Goal: Information Seeking & Learning: Learn about a topic

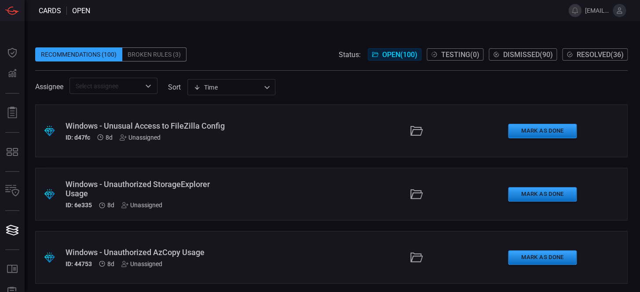
click at [267, 44] on span at bounding box center [331, 40] width 592 height 13
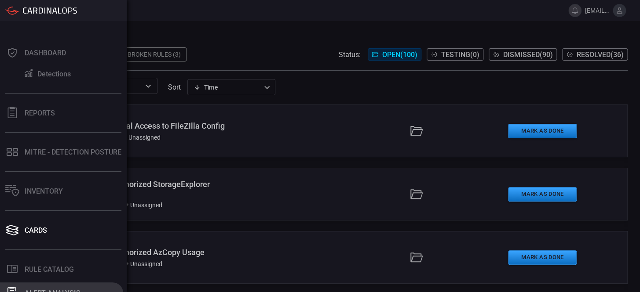
scroll to position [113, 0]
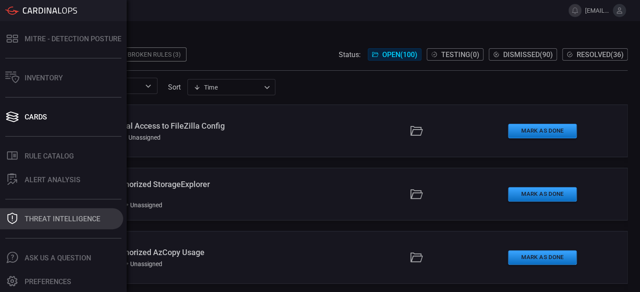
click at [52, 215] on div "Threat Intelligence" at bounding box center [63, 219] width 76 height 8
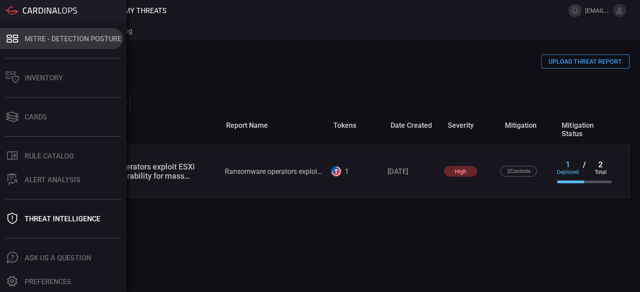
click at [51, 161] on button ".st0_rule_catalog_icon{fill: currentColor;} Rule Catalog" at bounding box center [61, 156] width 123 height 21
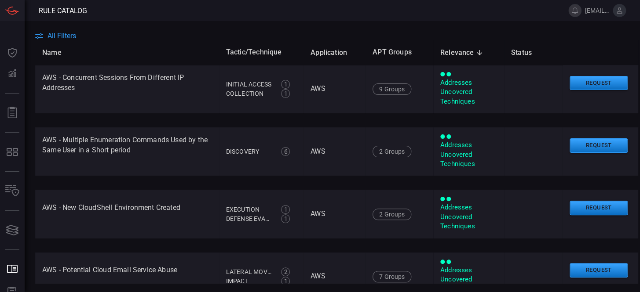
click at [63, 33] on span "All Filters" at bounding box center [61, 36] width 29 height 8
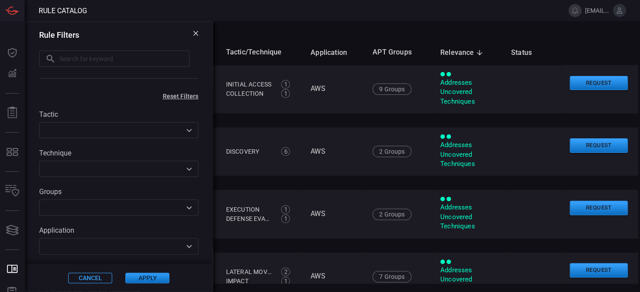
click at [84, 60] on input "text" at bounding box center [124, 59] width 130 height 16
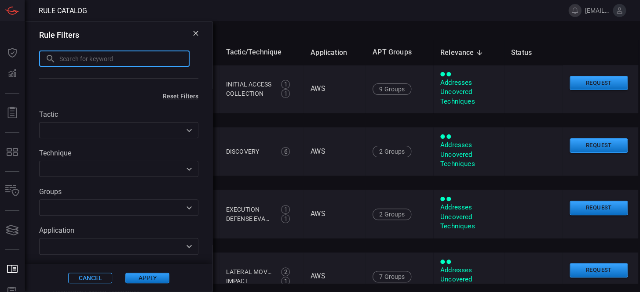
click at [84, 60] on input "text" at bounding box center [124, 59] width 130 height 16
type input "A"
click at [193, 31] on icon at bounding box center [195, 33] width 5 height 5
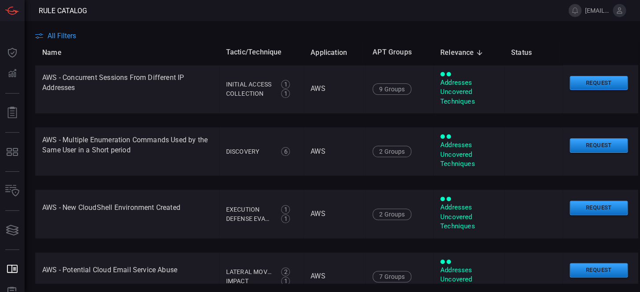
click at [66, 37] on span "All Filters" at bounding box center [61, 36] width 29 height 8
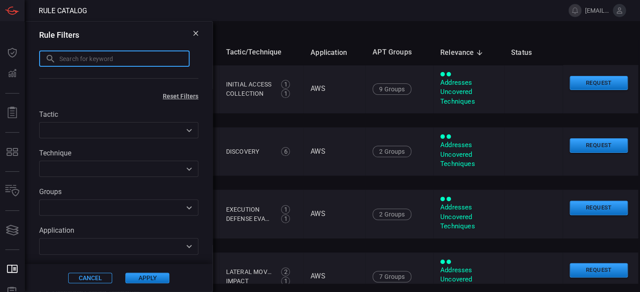
click at [119, 59] on input "text" at bounding box center [124, 59] width 130 height 16
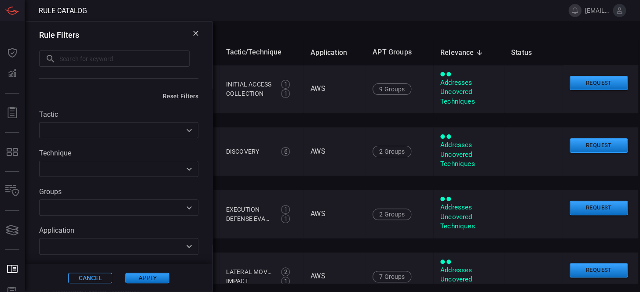
click at [112, 58] on input "text" at bounding box center [124, 59] width 130 height 16
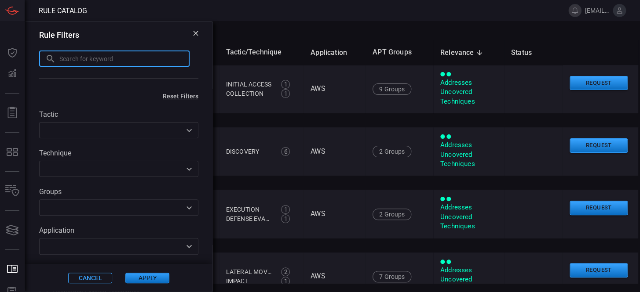
paste input "• VMWare - Multiple VMs Shut Down by the Same User - Requested"
drag, startPoint x: 145, startPoint y: 60, endPoint x: 180, endPoint y: 63, distance: 34.9
click at [180, 63] on input "• VMWare - Multiple VMs Shut Down by the Same User - Requested" at bounding box center [114, 59] width 150 height 16
type input "• VMWare - Multiple VMs Shut Down by the Same User"
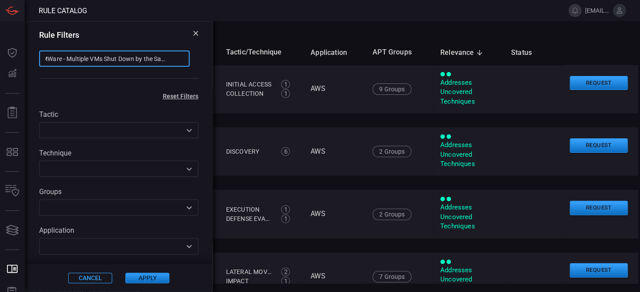
scroll to position [0, 27]
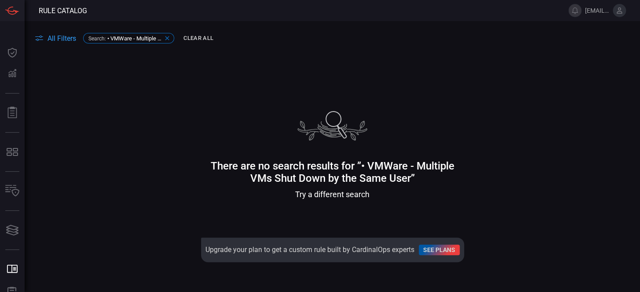
click at [116, 33] on div "Search : • VMWare - Multiple VMs Shut Down by the Same User" at bounding box center [128, 38] width 91 height 11
click at [116, 32] on main "All Filters Search : • VMWare - Multiple VMs Shut Down by the Same User Clear A…" at bounding box center [320, 156] width 640 height 271
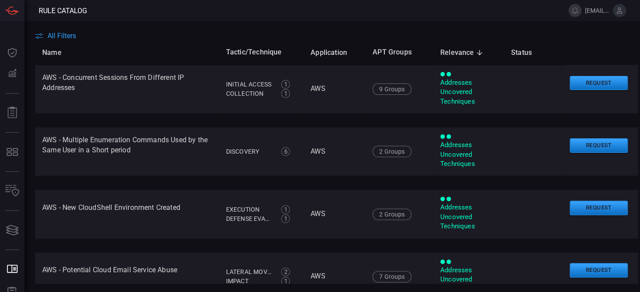
click at [89, 37] on div "All Filters" at bounding box center [337, 36] width 605 height 8
click at [58, 38] on span "All Filters" at bounding box center [61, 36] width 29 height 8
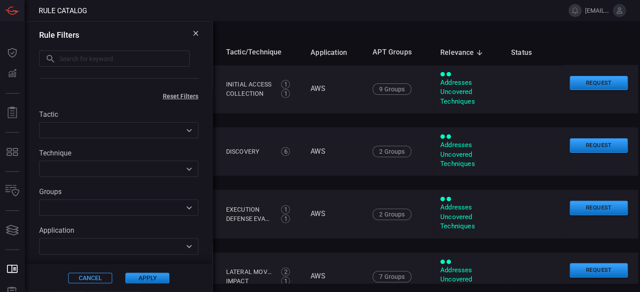
click at [71, 53] on input "text" at bounding box center [124, 59] width 130 height 16
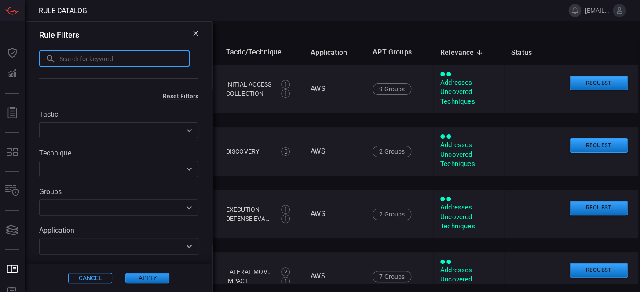
paste input "Multiple VMs Shut Down"
drag, startPoint x: 84, startPoint y: 58, endPoint x: 115, endPoint y: 60, distance: 31.7
click at [115, 60] on input "Multiple VMs Shut Down" at bounding box center [114, 59] width 150 height 16
drag, startPoint x: 70, startPoint y: 58, endPoint x: 26, endPoint y: 55, distance: 44.1
click at [26, 55] on div "Rule Filters Multiple VMs ​" at bounding box center [118, 56] width 187 height 68
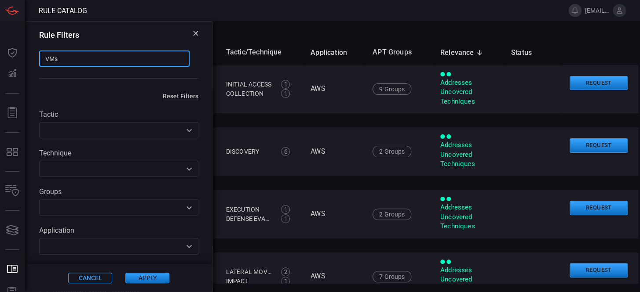
type input "VMs"
click at [142, 280] on button "Apply" at bounding box center [147, 278] width 44 height 11
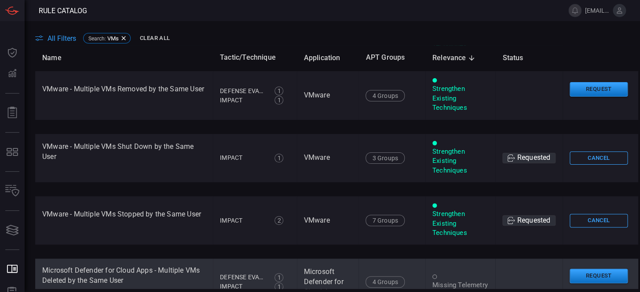
scroll to position [198, 0]
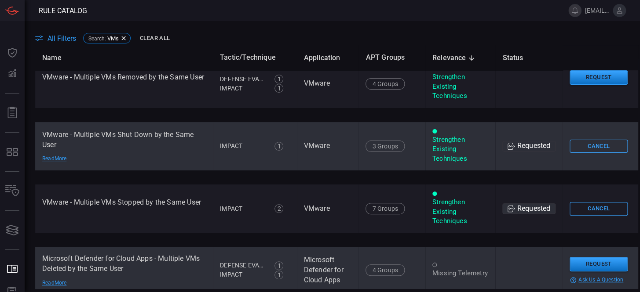
click at [41, 155] on td "VMware - Multiple VMs Shut Down by the Same User Read More" at bounding box center [124, 146] width 178 height 48
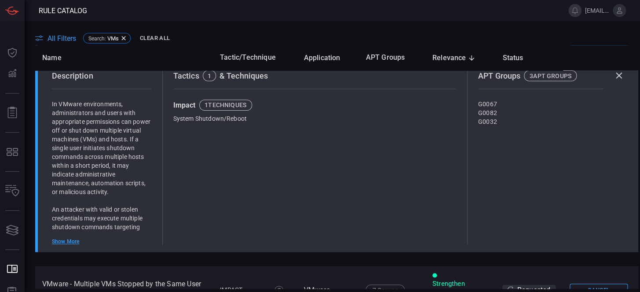
scroll to position [228, 0]
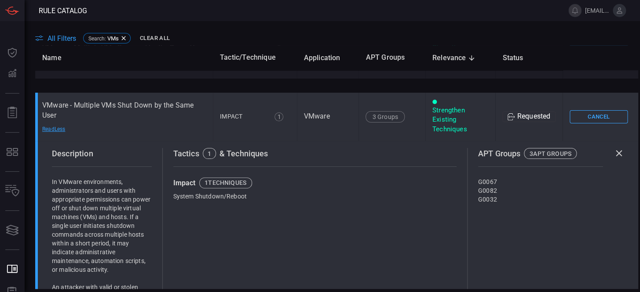
click at [65, 133] on div "Read Less" at bounding box center [73, 129] width 62 height 7
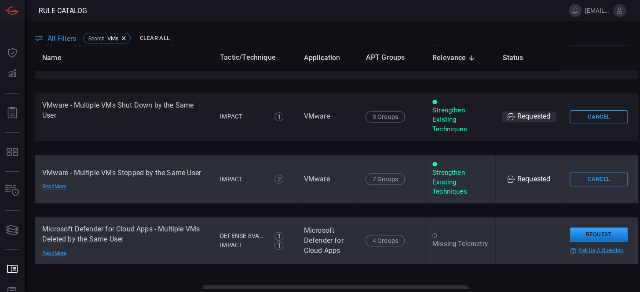
click at [60, 191] on div "Read More" at bounding box center [73, 187] width 62 height 7
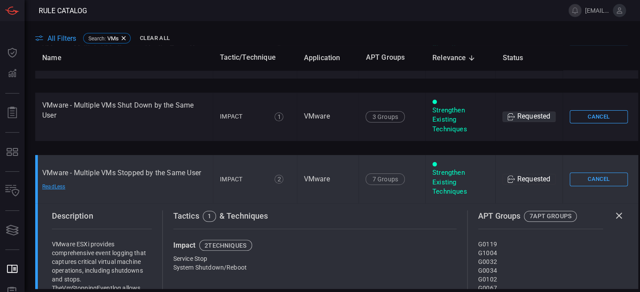
click at [60, 184] on div "Read Less" at bounding box center [73, 187] width 62 height 7
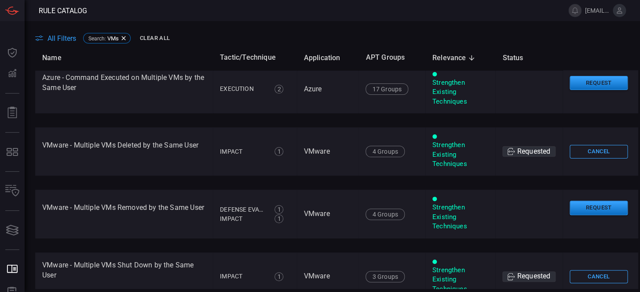
scroll to position [0, 0]
